Goal: Contribute content: Contribute content

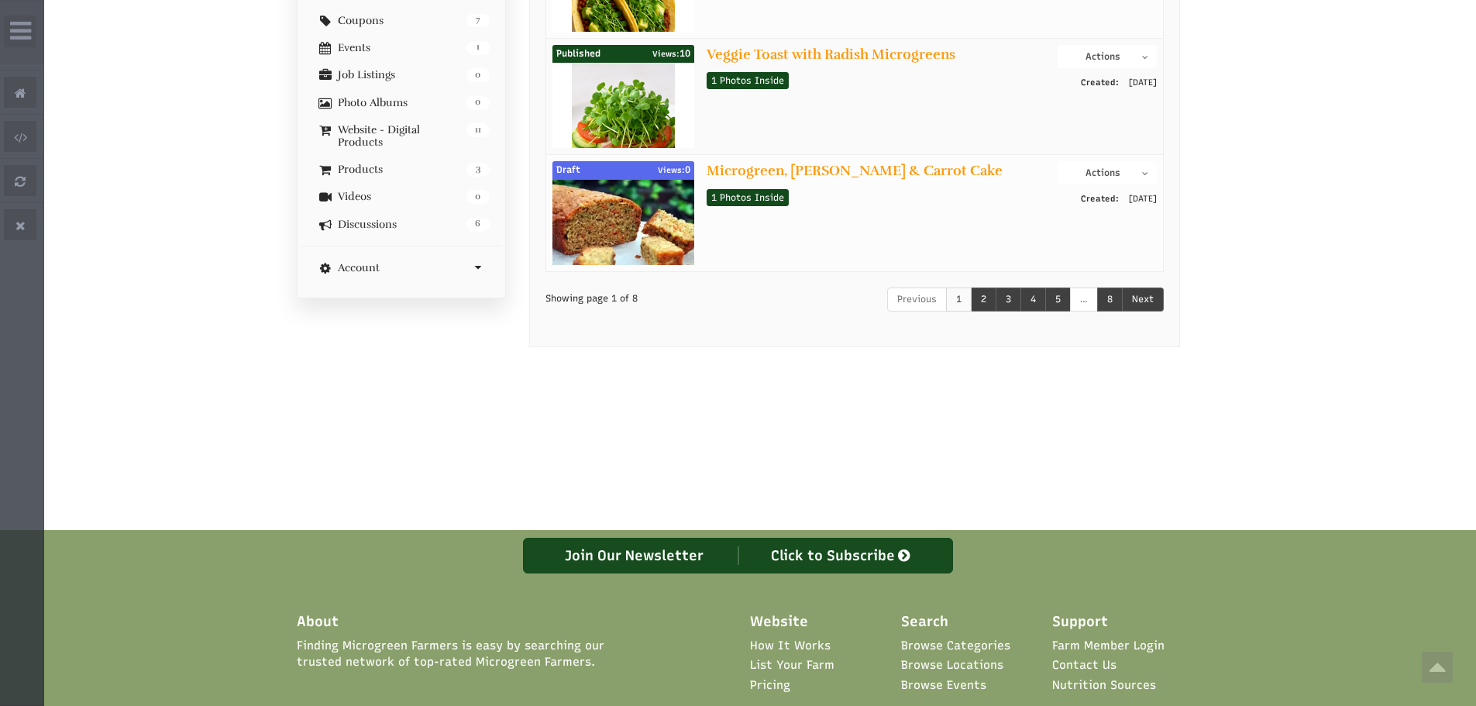
select select "Widget ng Pagsasalin ng Wika"
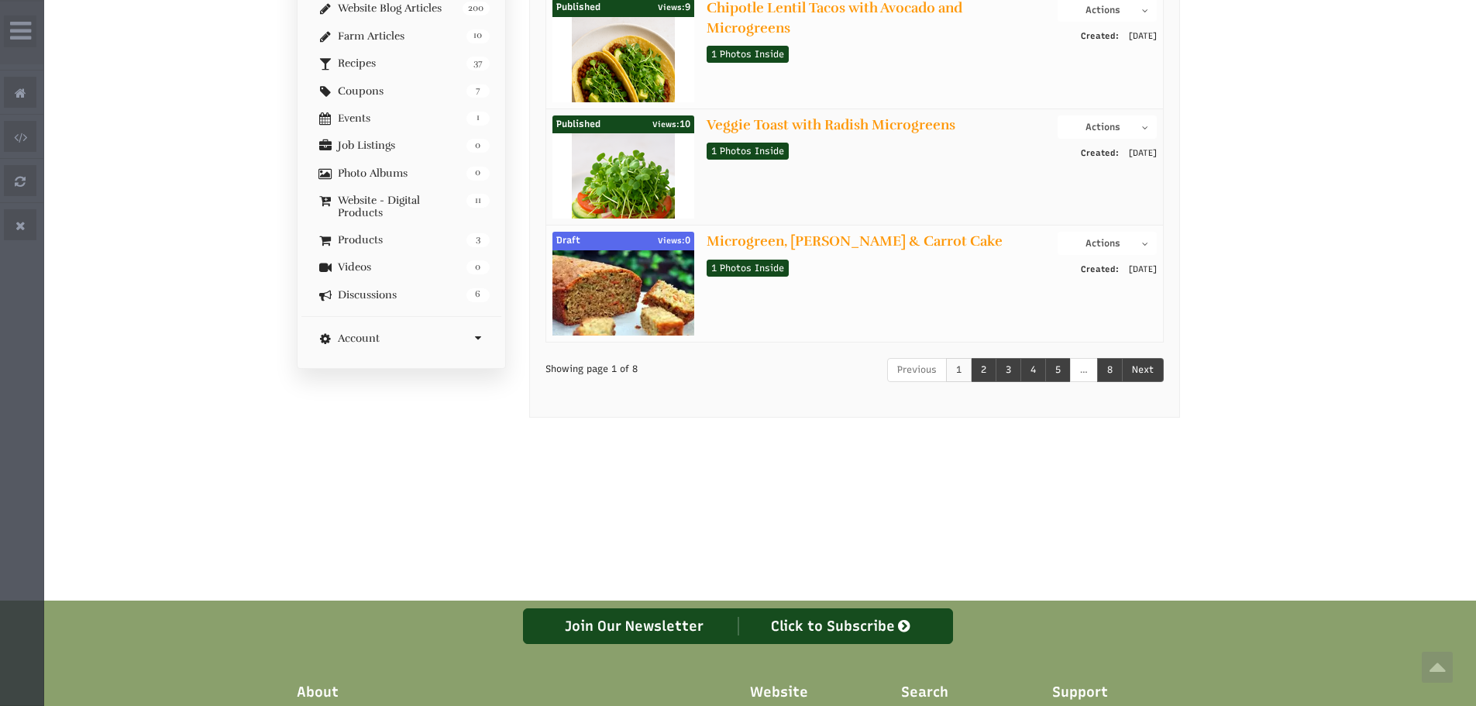
scroll to position [387, 0]
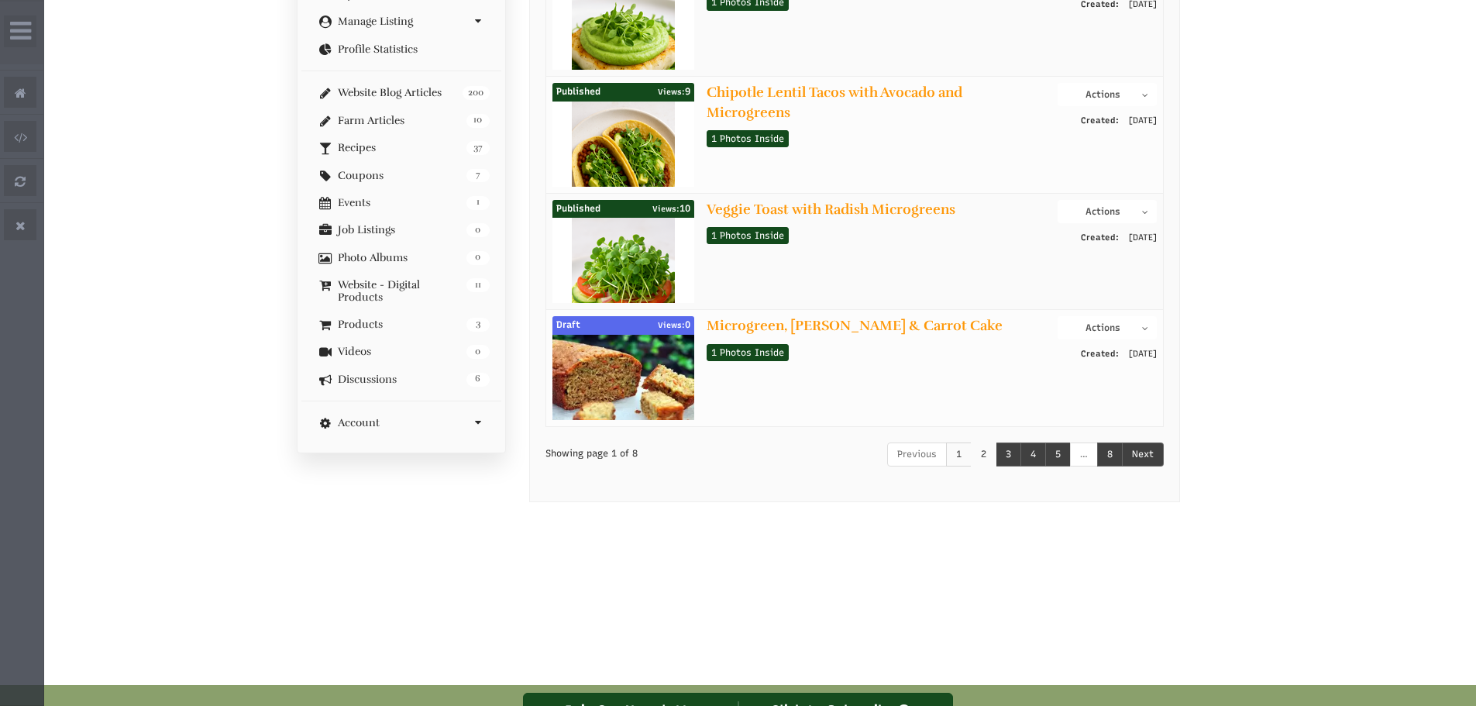
click at [992, 446] on link "2" at bounding box center [984, 454] width 26 height 24
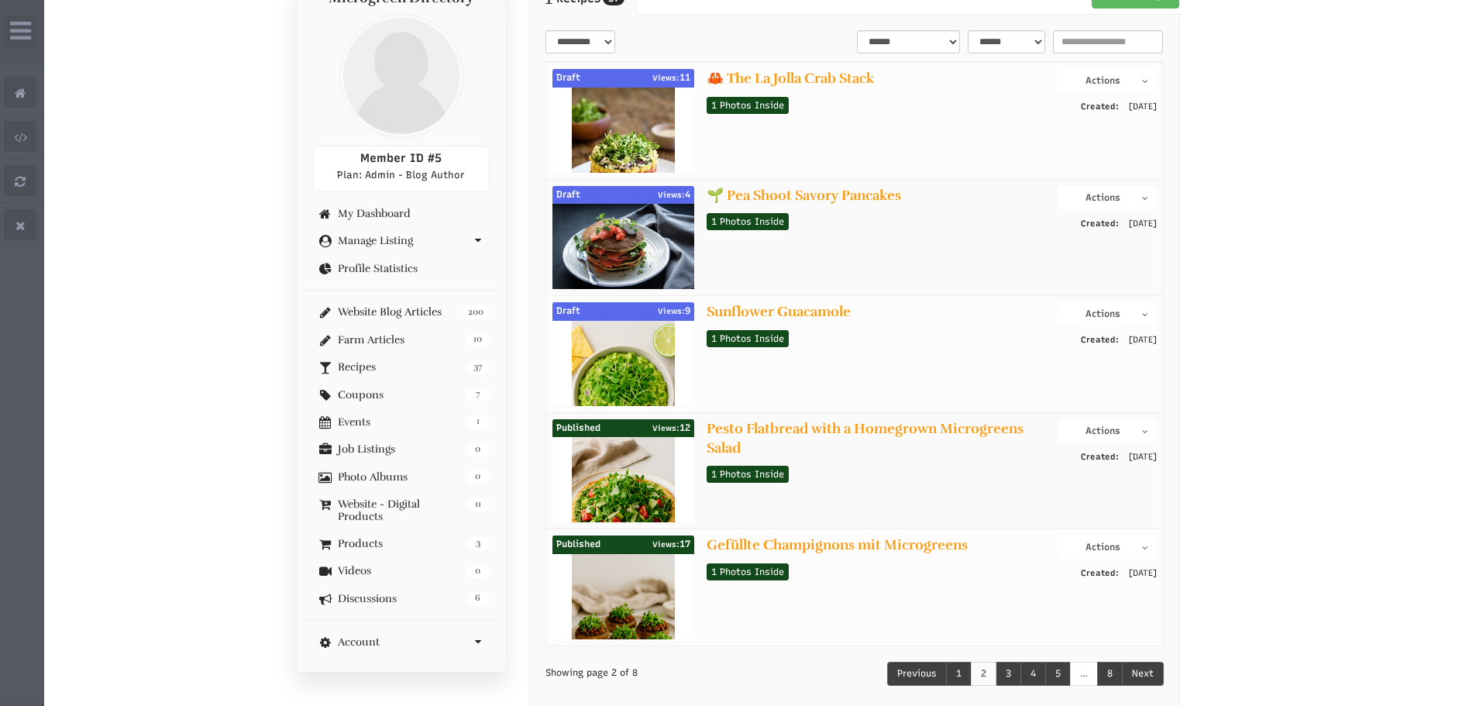
scroll to position [232, 0]
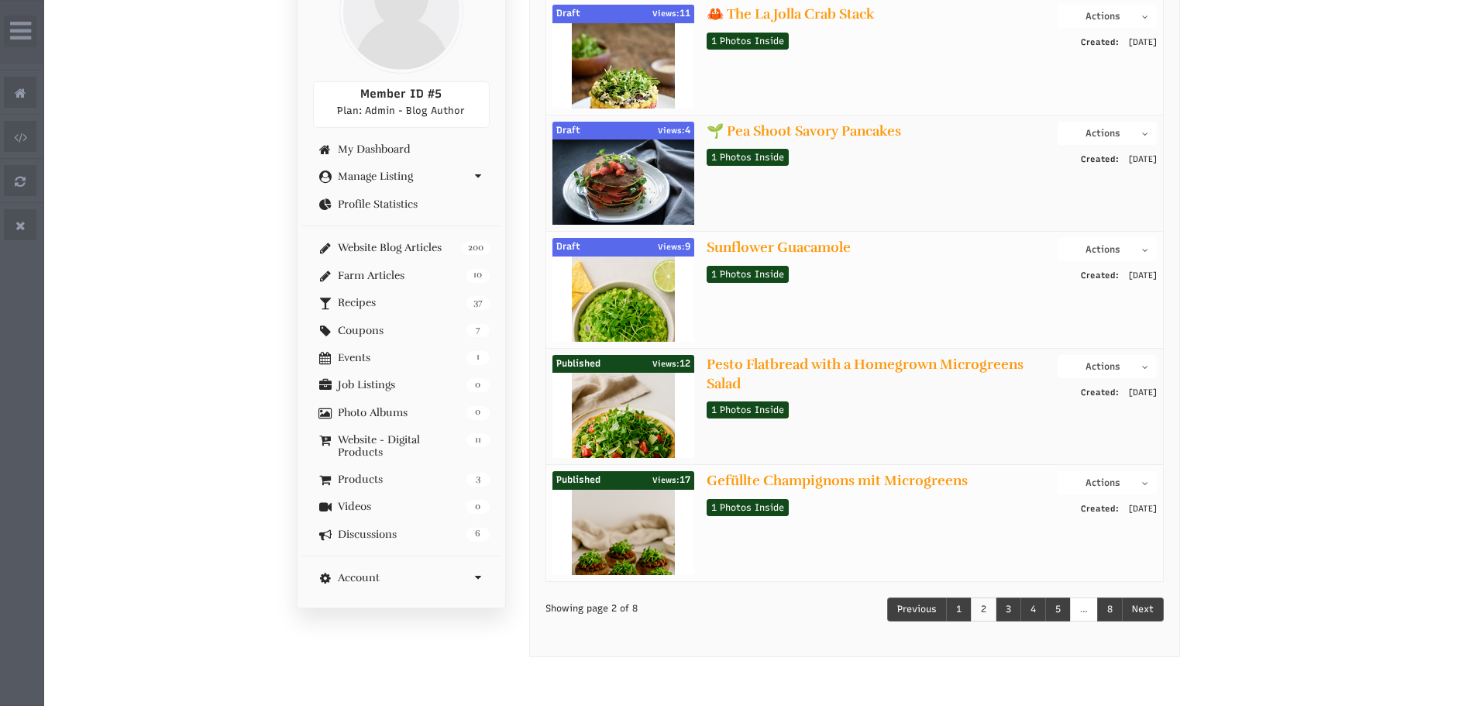
click at [1096, 246] on button "Actions" at bounding box center [1107, 249] width 98 height 23
click at [1066, 300] on link "Edit Post" at bounding box center [1095, 296] width 122 height 19
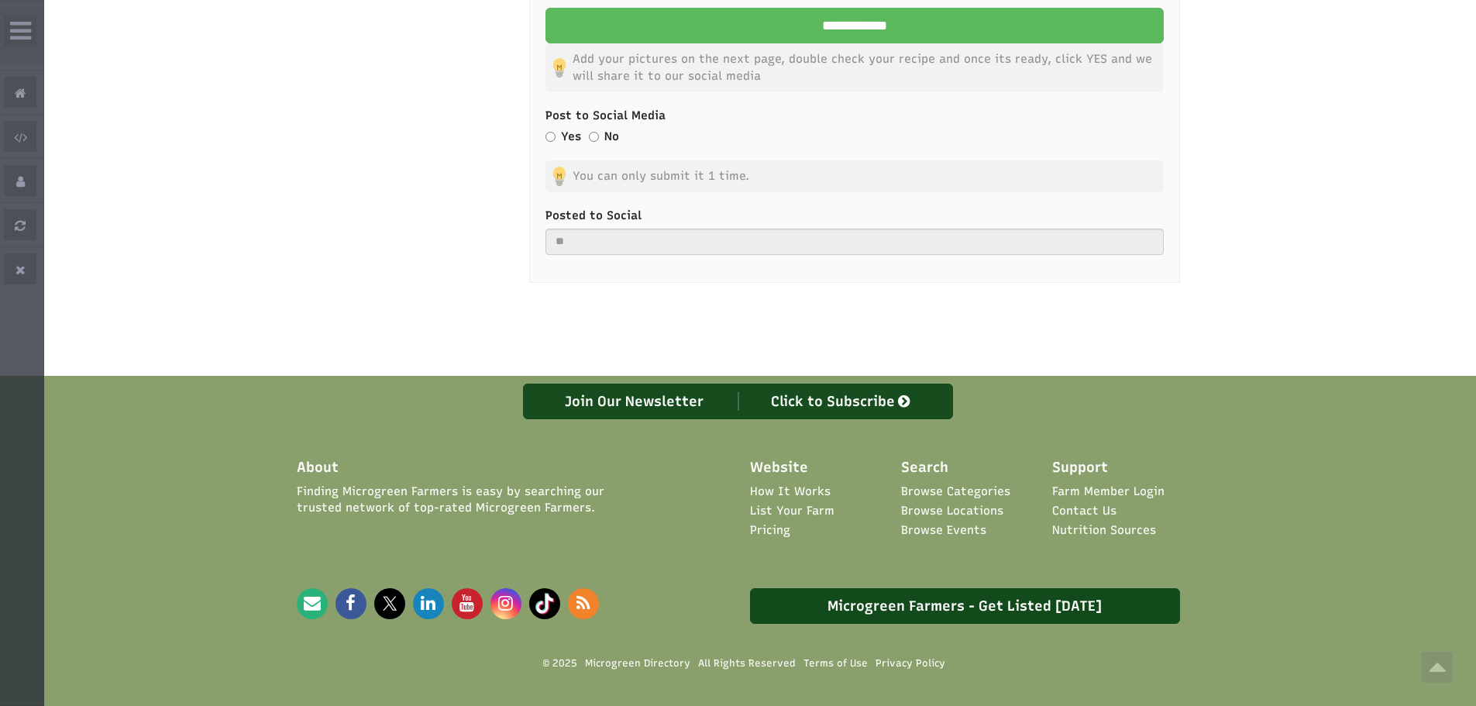
scroll to position [2287, 0]
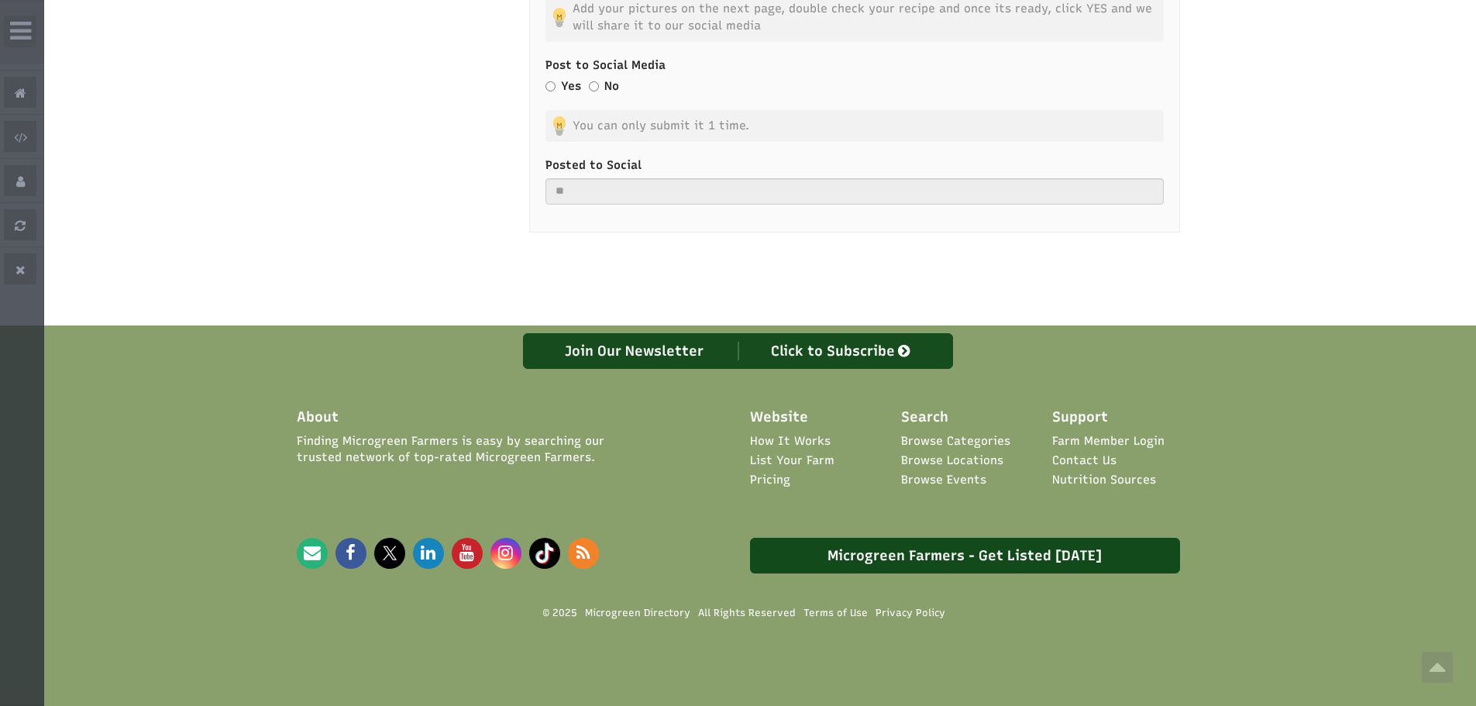
click at [563, 88] on label "Yes" at bounding box center [571, 86] width 20 height 16
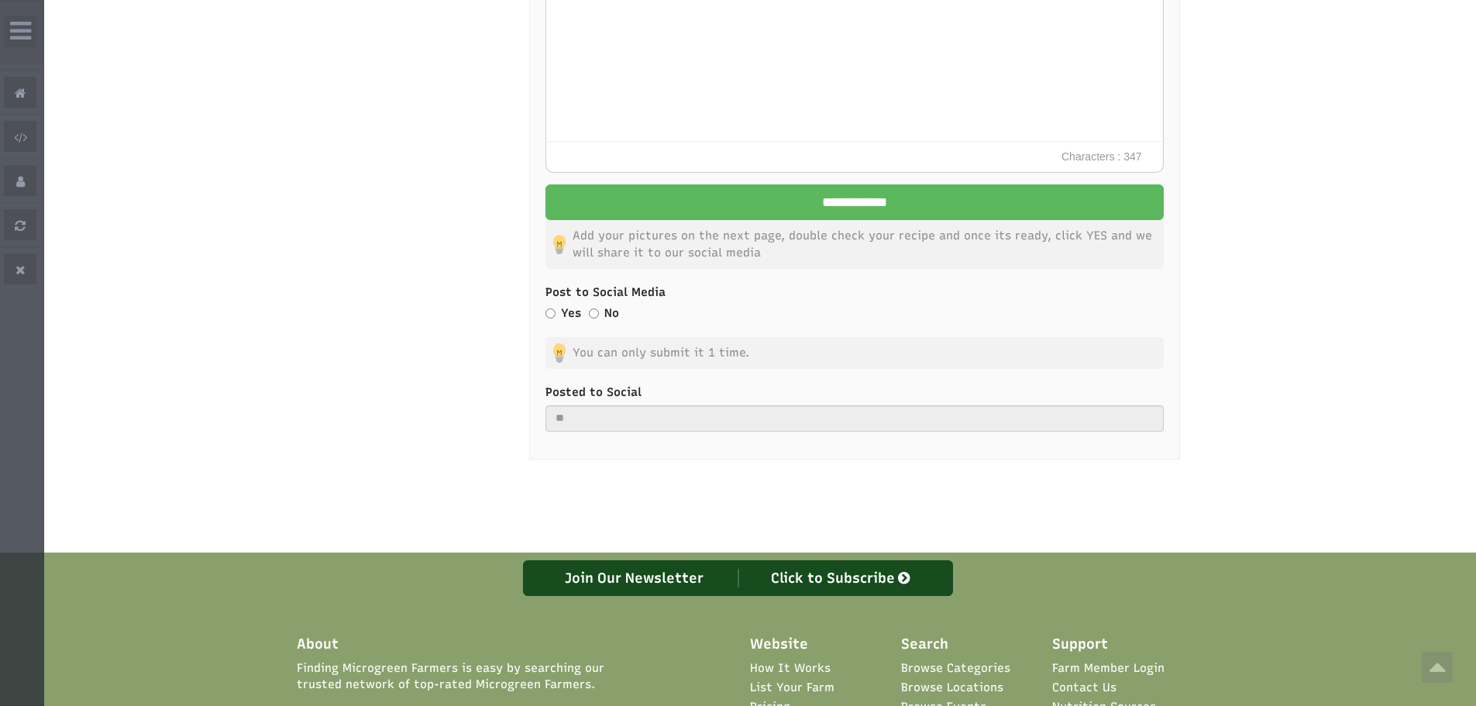
scroll to position [2054, 0]
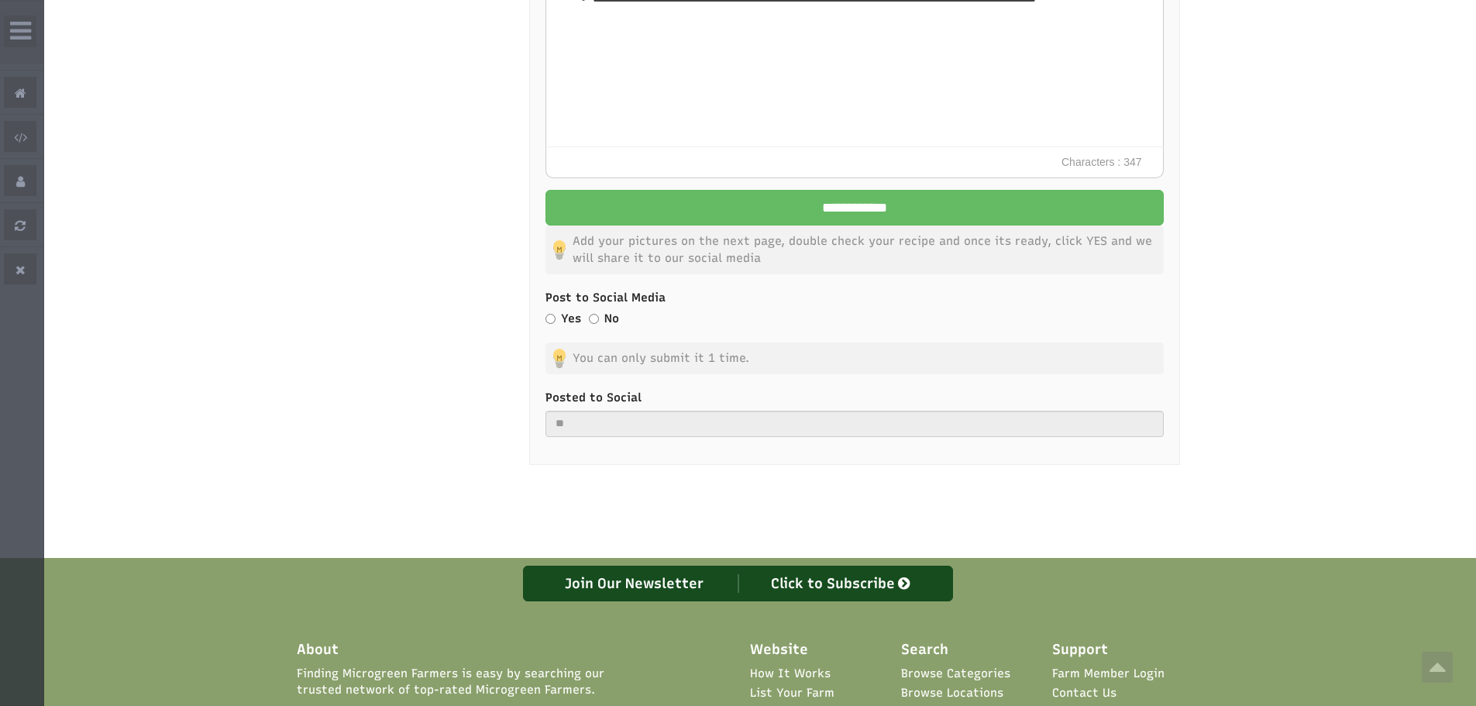
click at [756, 195] on input "**********" at bounding box center [855, 208] width 618 height 36
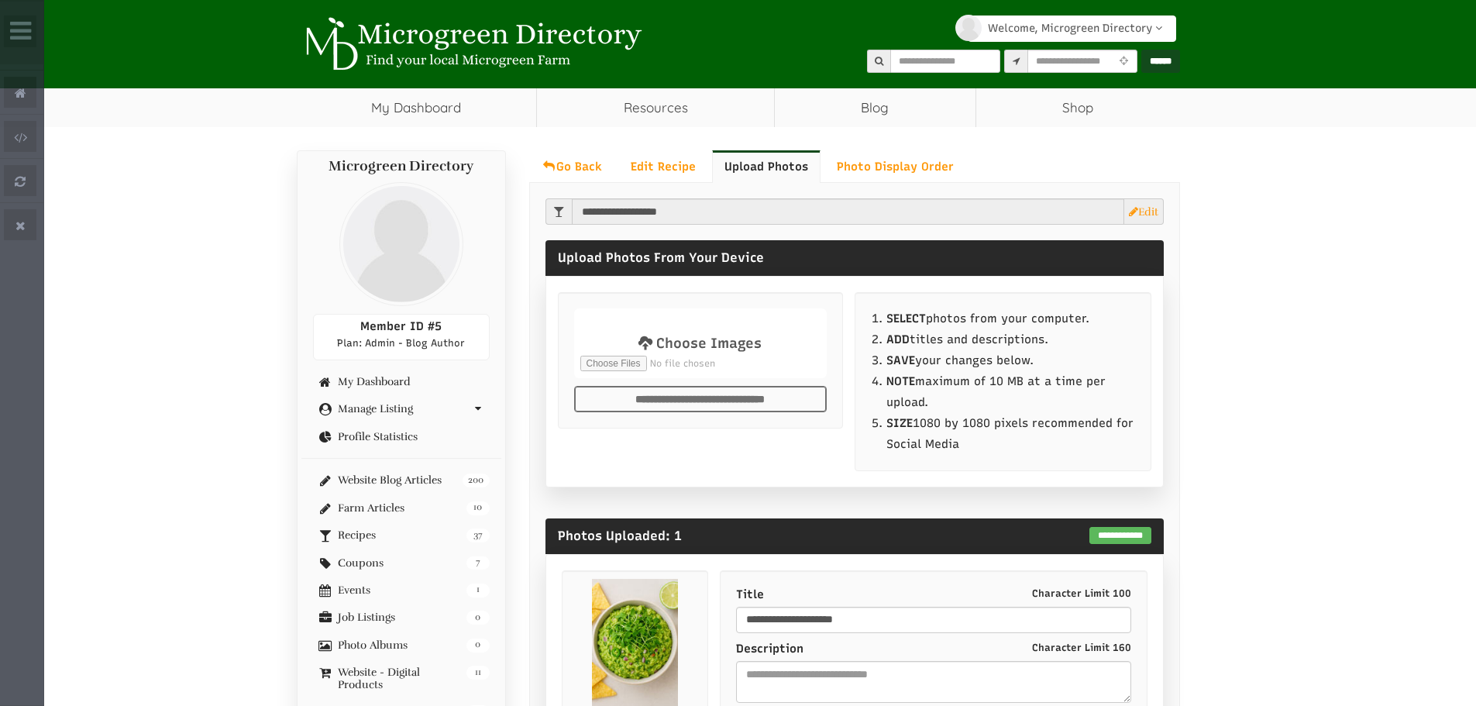
select select "Widget ng Pagsasalin ng Wika"
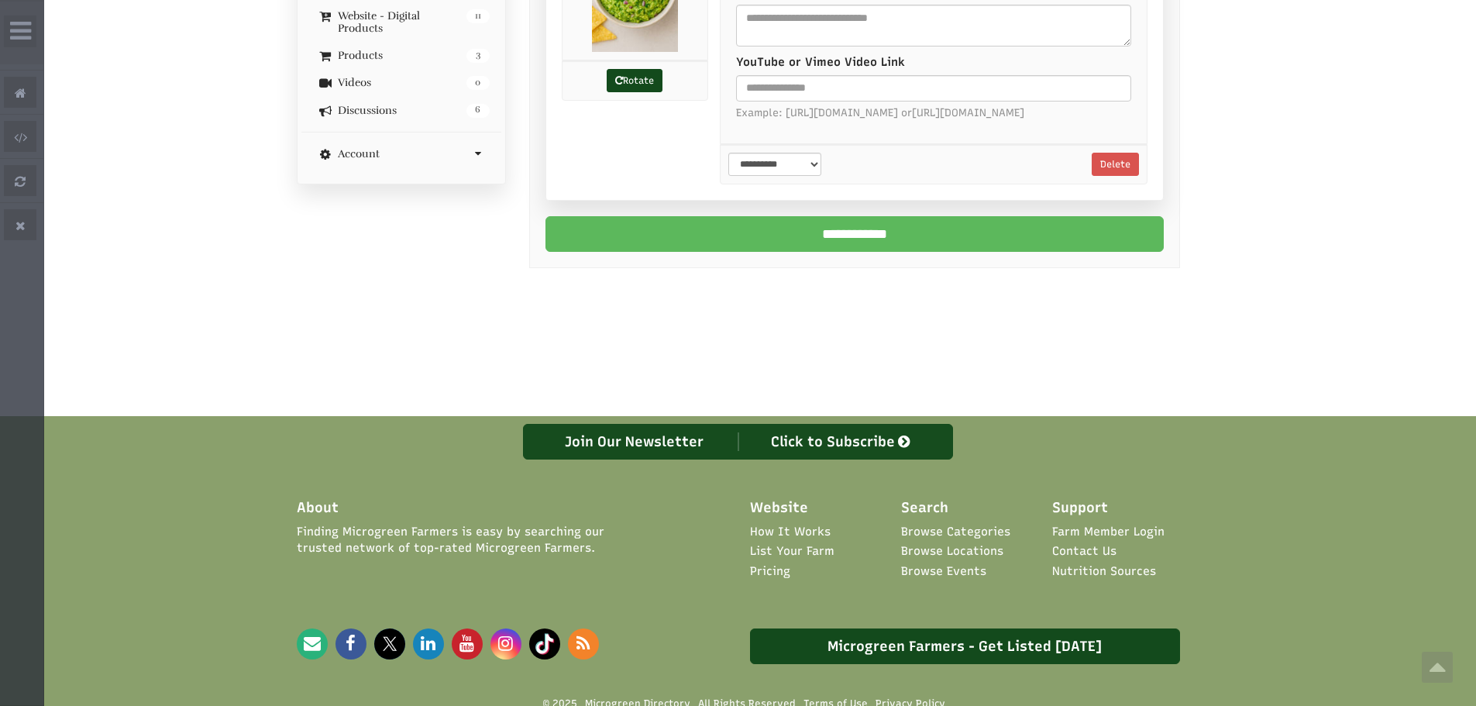
scroll to position [747, 0]
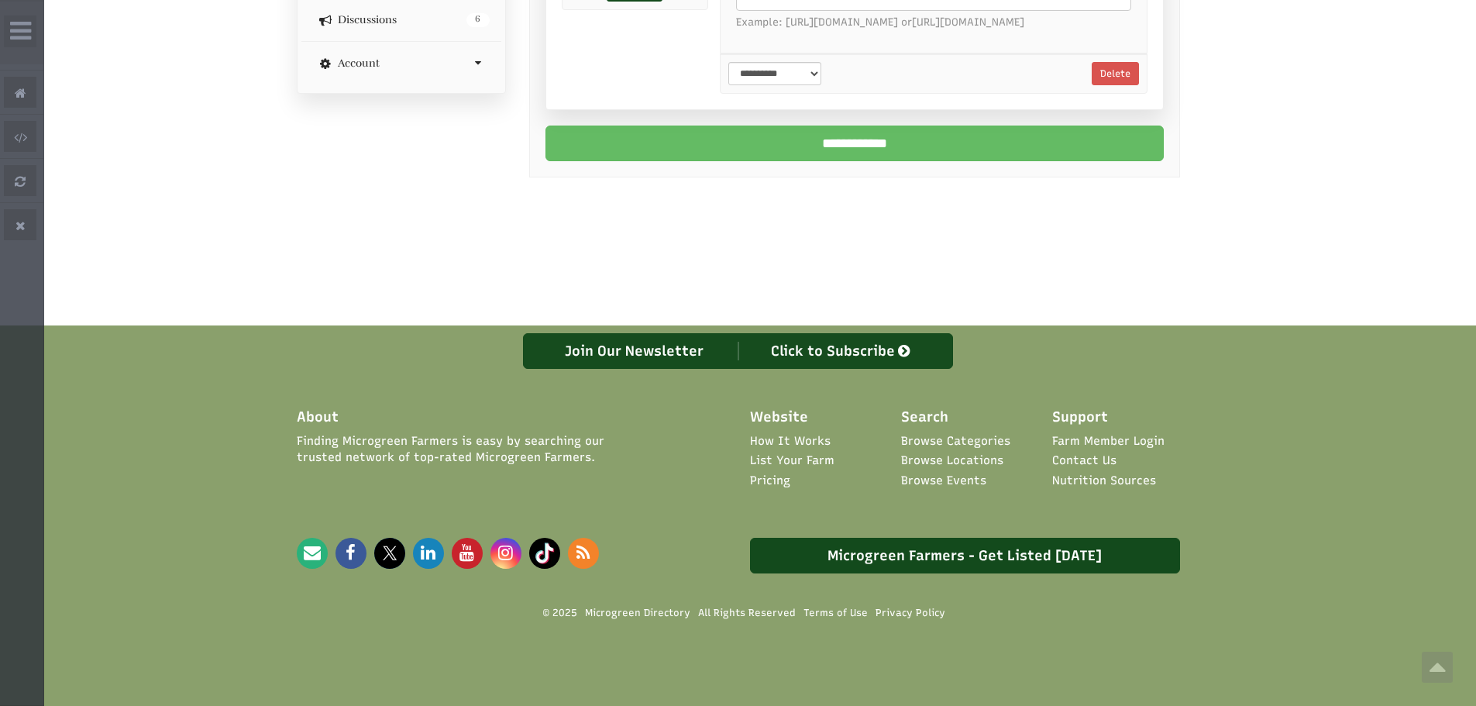
click at [873, 161] on input "**********" at bounding box center [855, 144] width 618 height 36
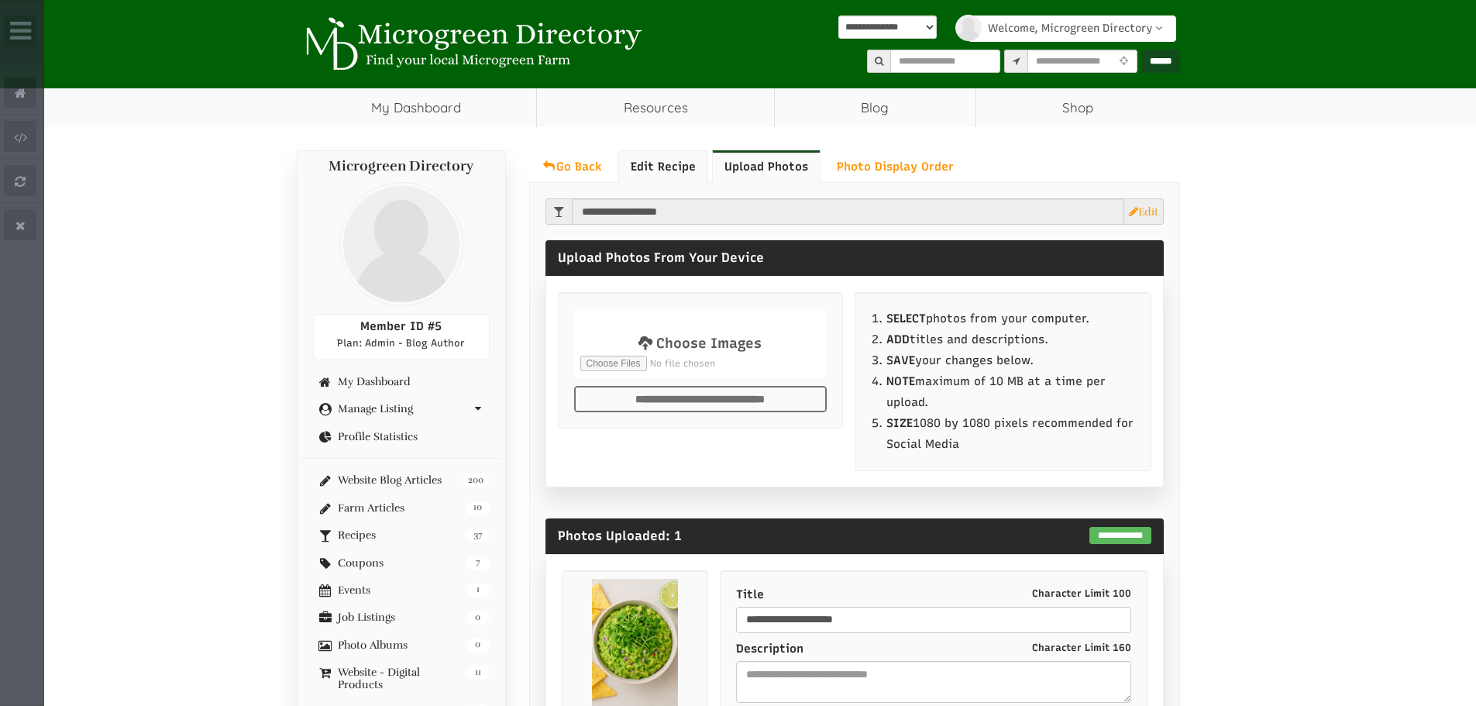
click at [656, 173] on link "Edit Recipe" at bounding box center [663, 166] width 90 height 33
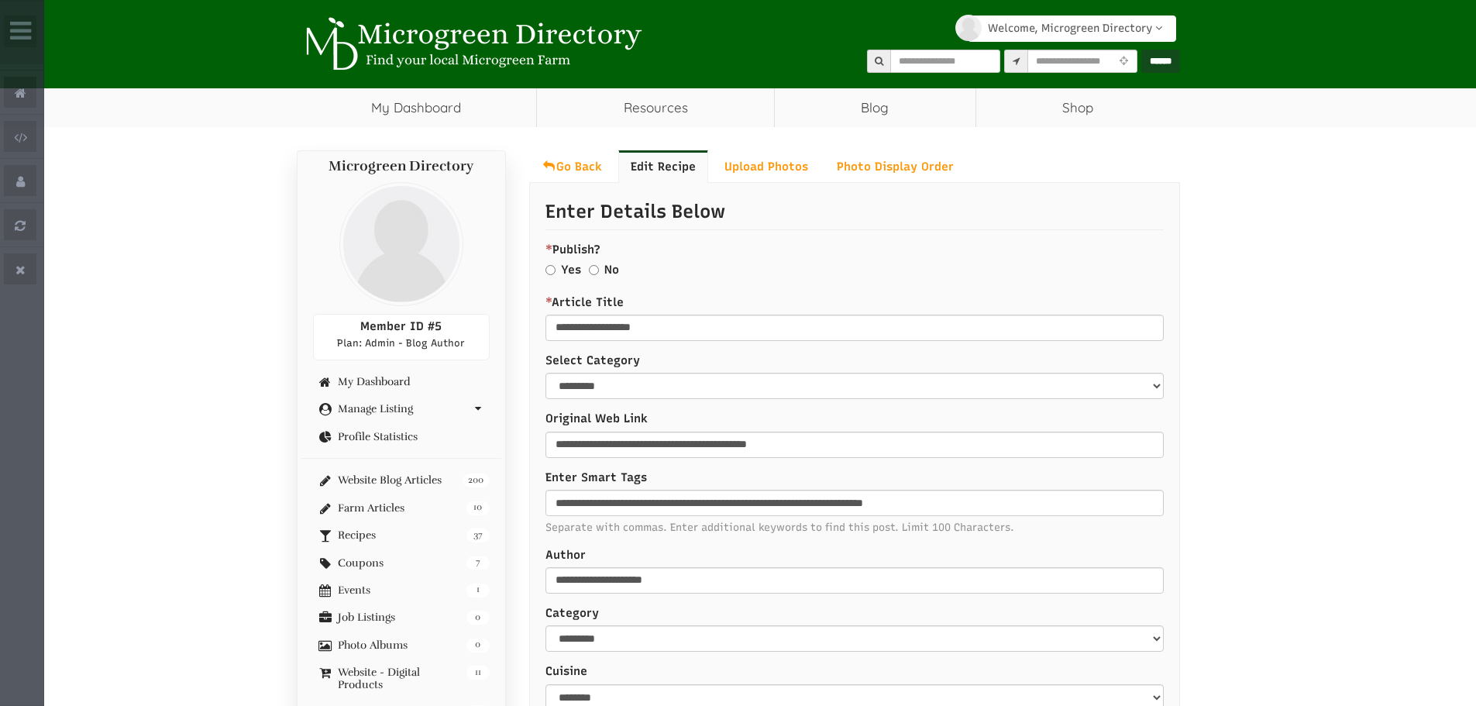
select select "Widget ng Pagsasalin ng Wika"
